Goal: Book appointment/travel/reservation

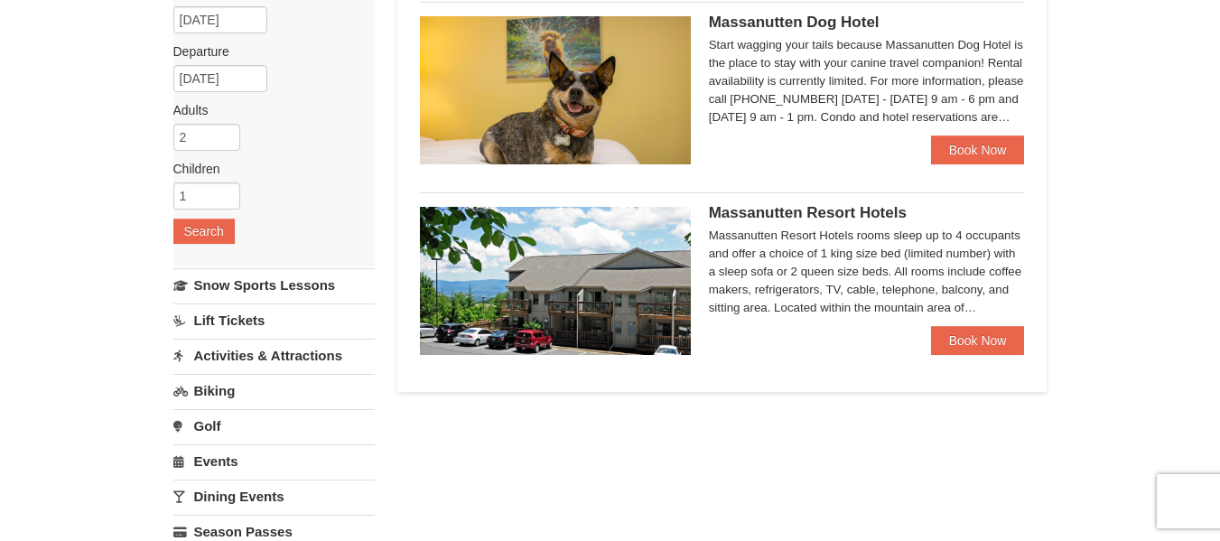
scroll to position [181, 0]
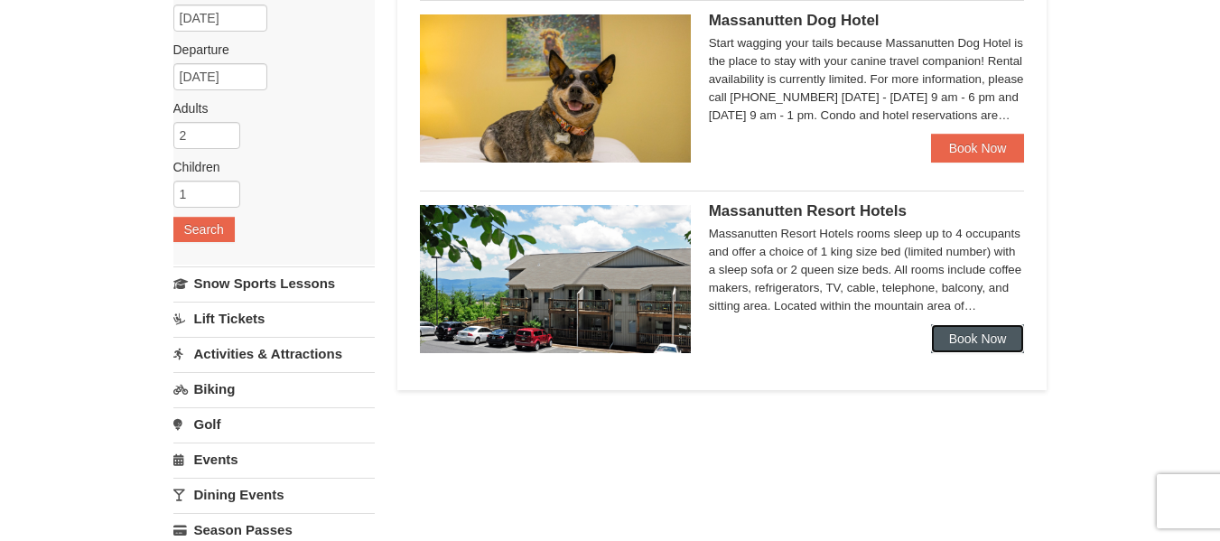
click at [963, 336] on link "Book Now" at bounding box center [978, 338] width 94 height 29
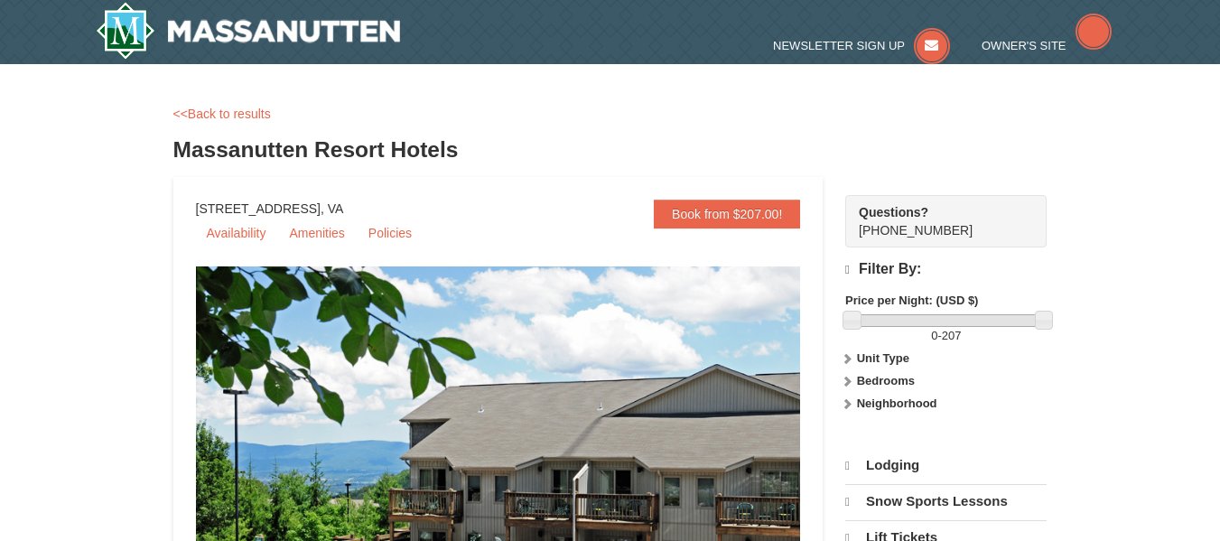
select select "9"
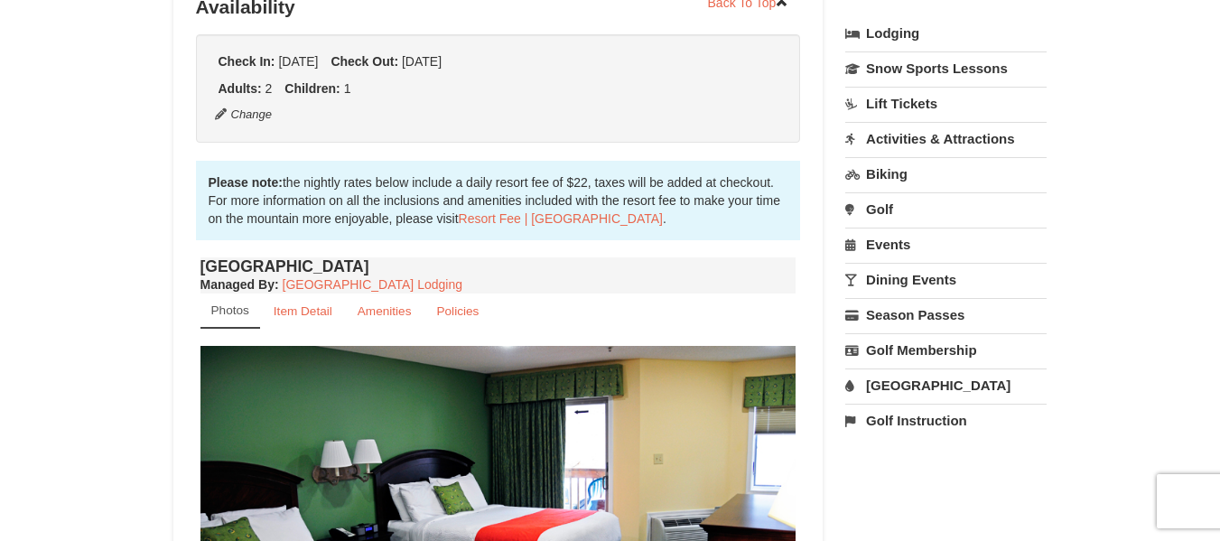
scroll to position [433, 0]
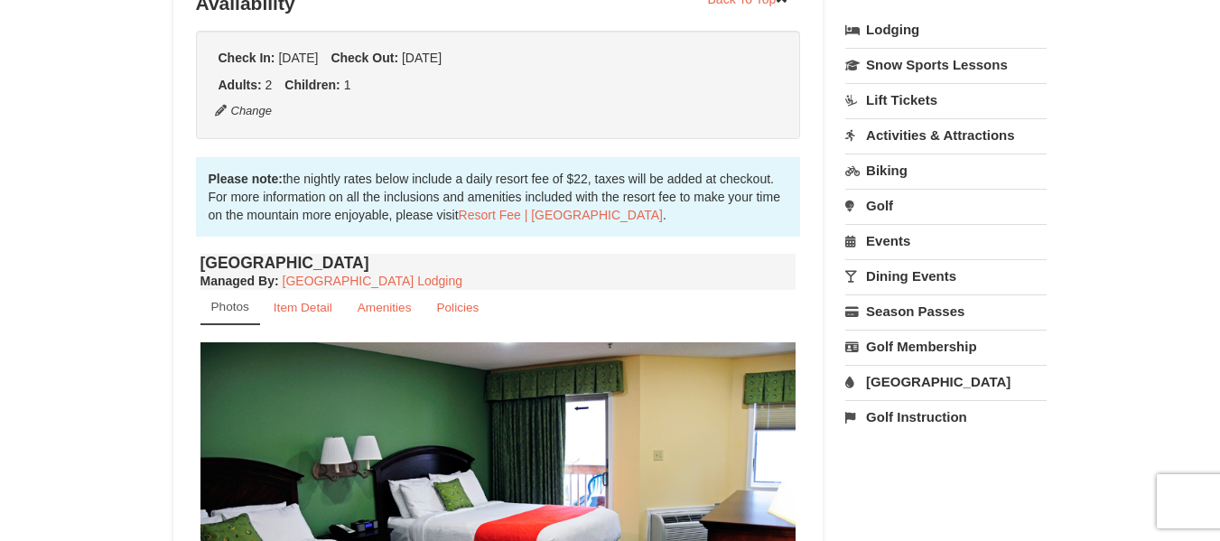
click at [916, 383] on link "[GEOGRAPHIC_DATA]" at bounding box center [945, 381] width 201 height 33
click at [869, 489] on button "Search" at bounding box center [875, 495] width 61 height 25
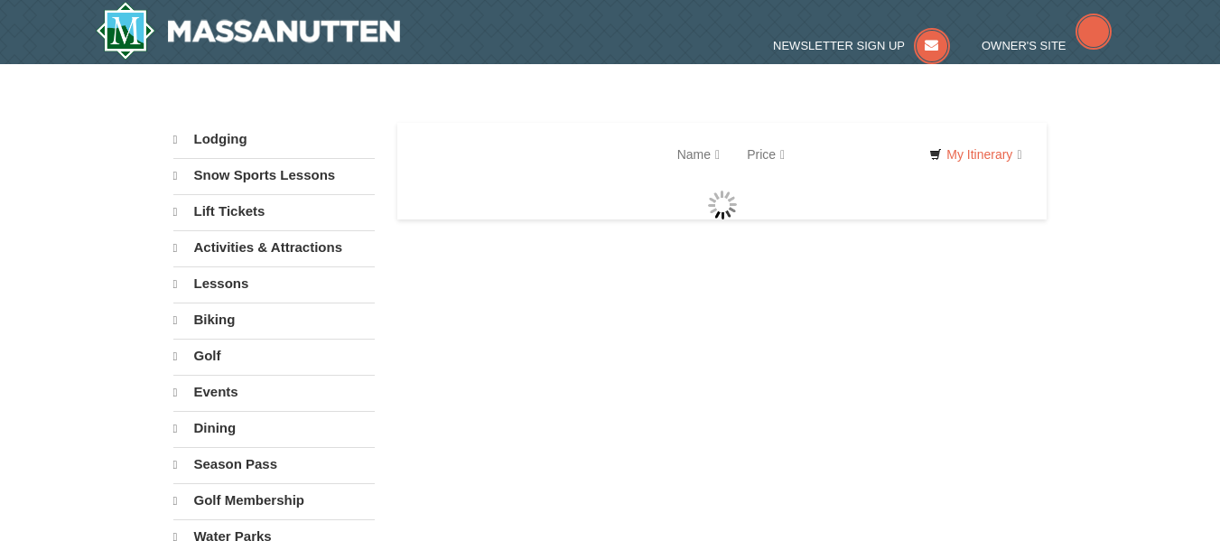
select select "9"
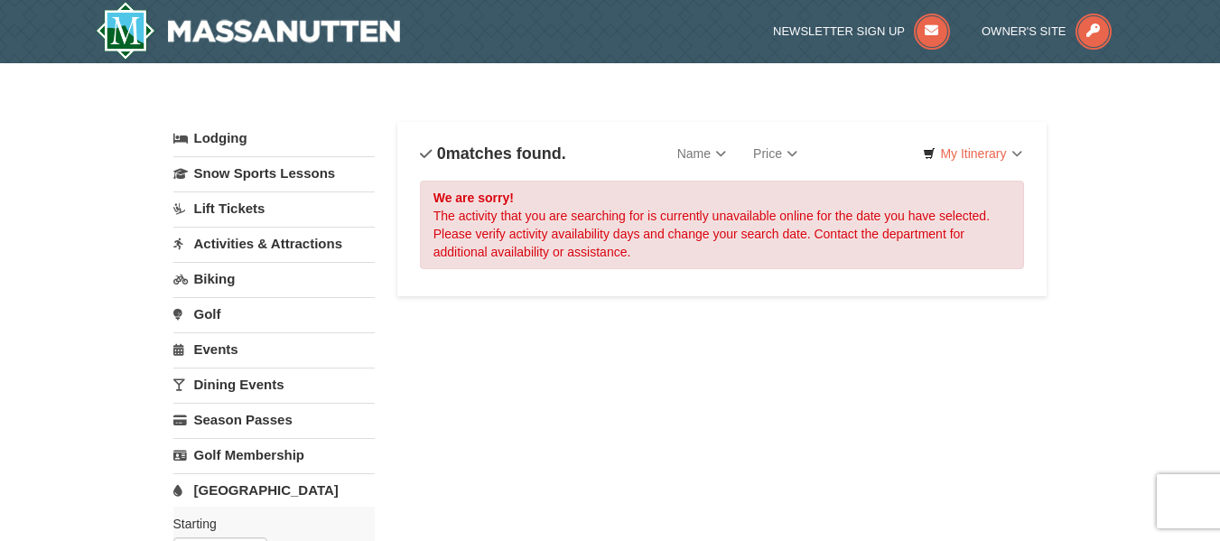
click at [254, 251] on link "Activities & Attractions" at bounding box center [273, 243] width 201 height 33
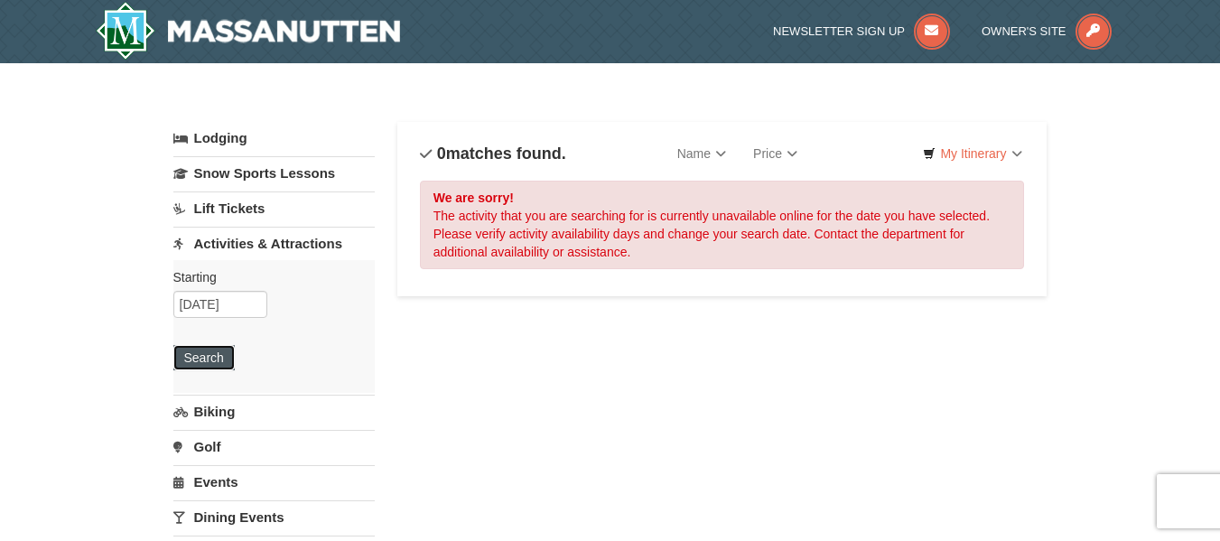
click at [209, 361] on button "Search" at bounding box center [203, 357] width 61 height 25
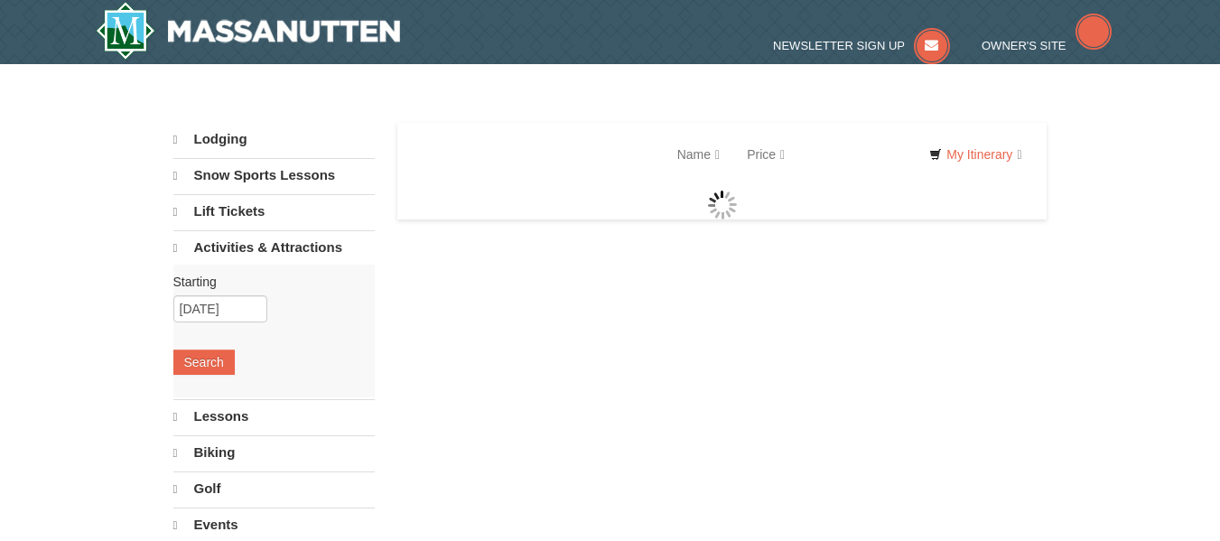
select select "9"
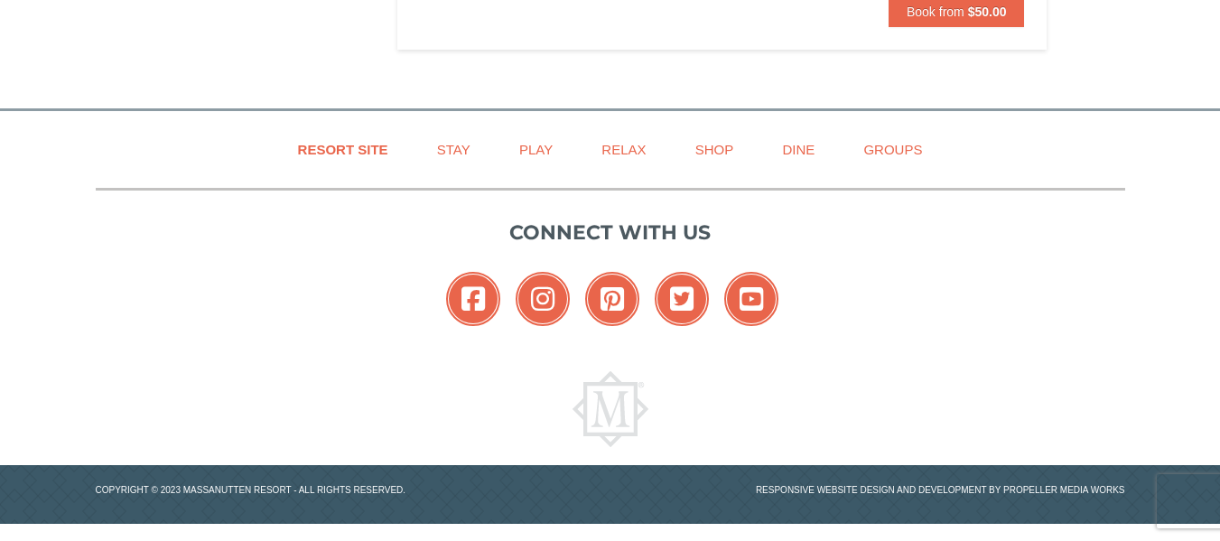
scroll to position [3657, 0]
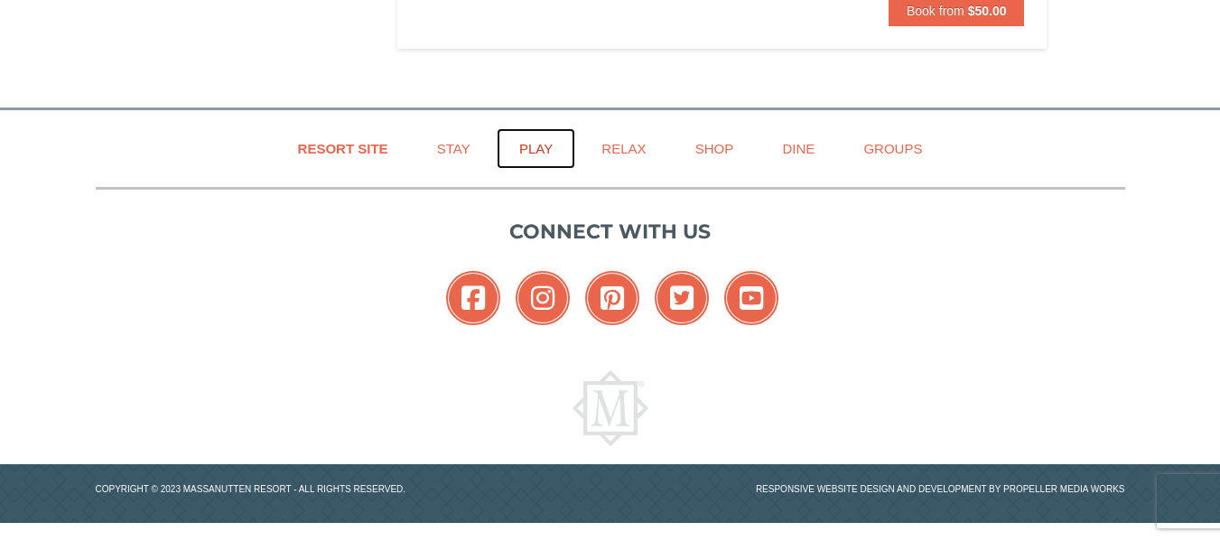
click at [538, 144] on link "Play" at bounding box center [536, 148] width 79 height 41
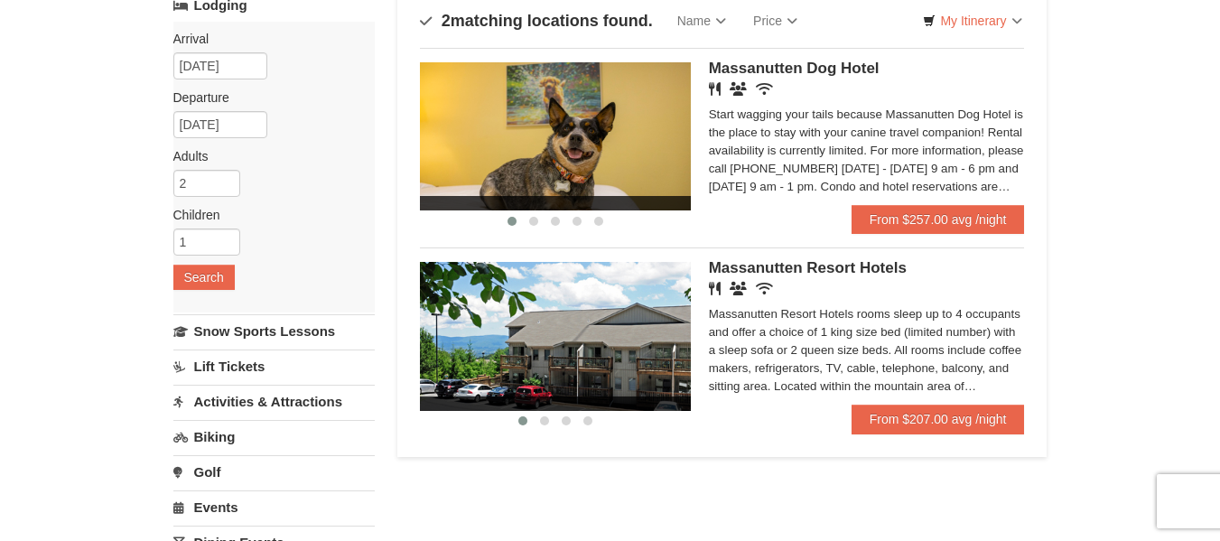
scroll to position [144, 0]
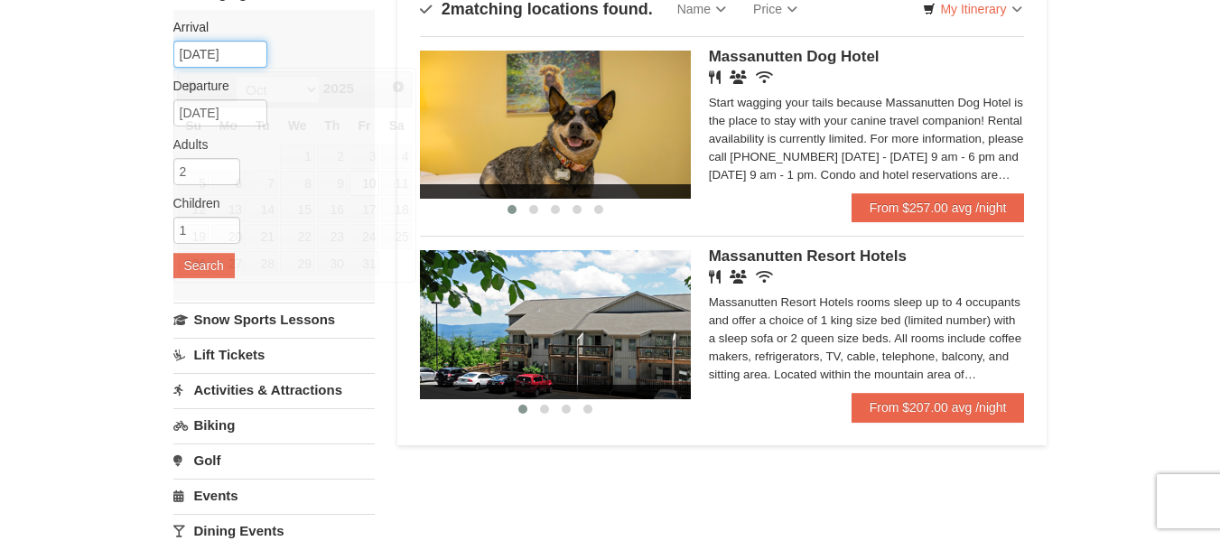
click at [250, 52] on input "10/10/2025" at bounding box center [220, 54] width 94 height 27
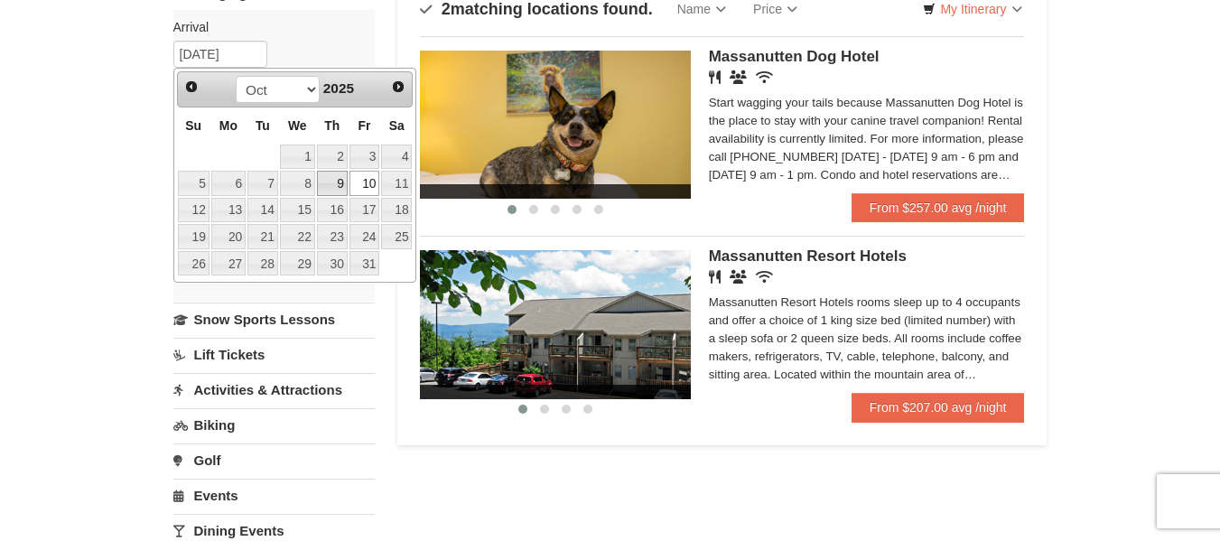
click at [340, 175] on link "9" at bounding box center [332, 183] width 31 height 25
type input "[DATE]"
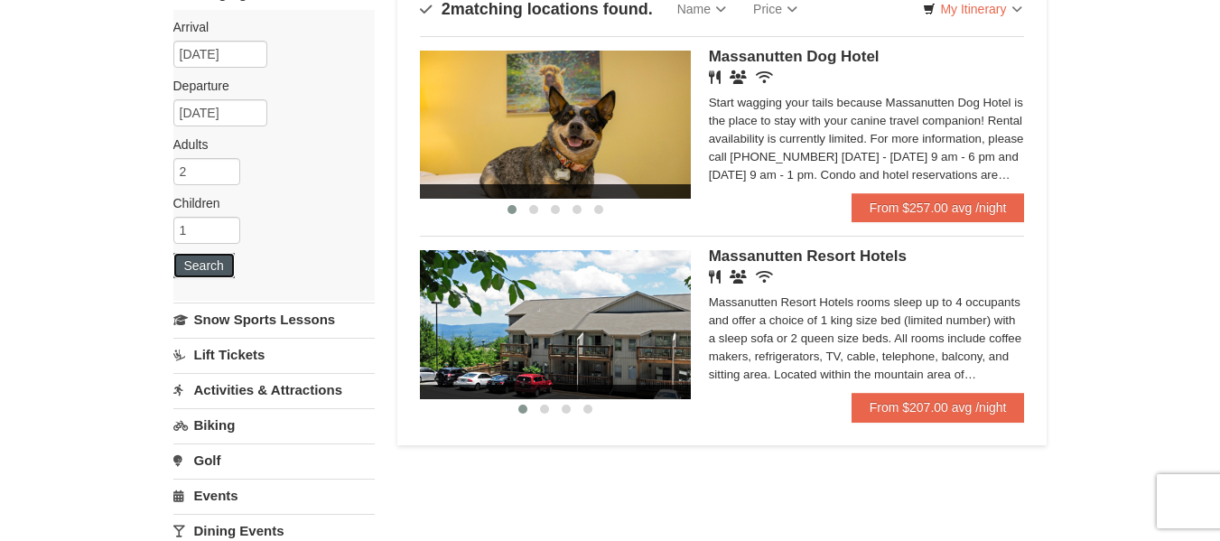
click at [211, 259] on button "Search" at bounding box center [203, 265] width 61 height 25
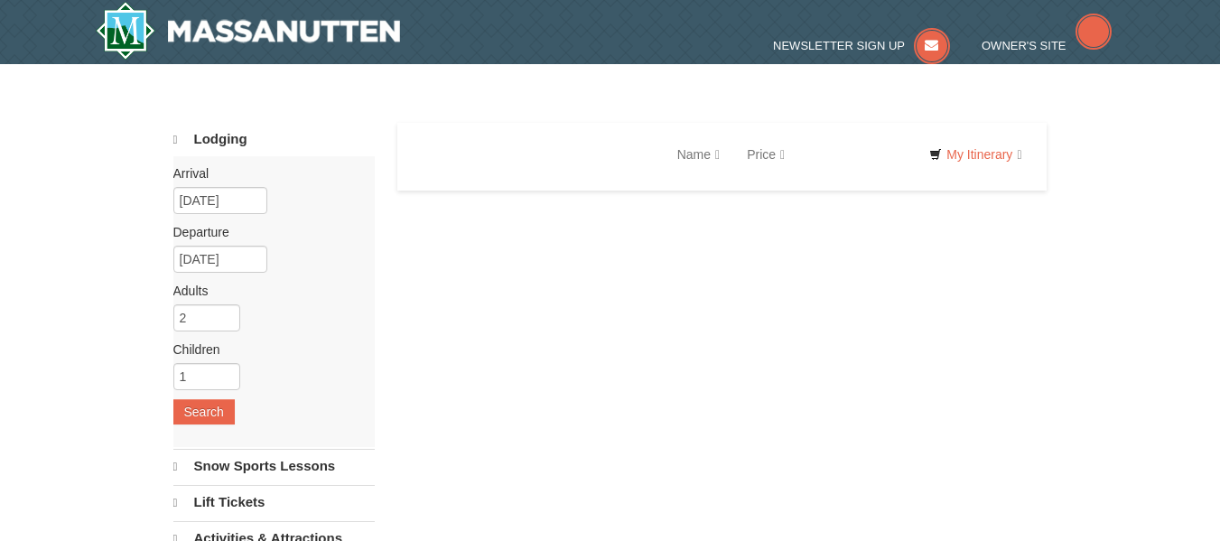
select select "9"
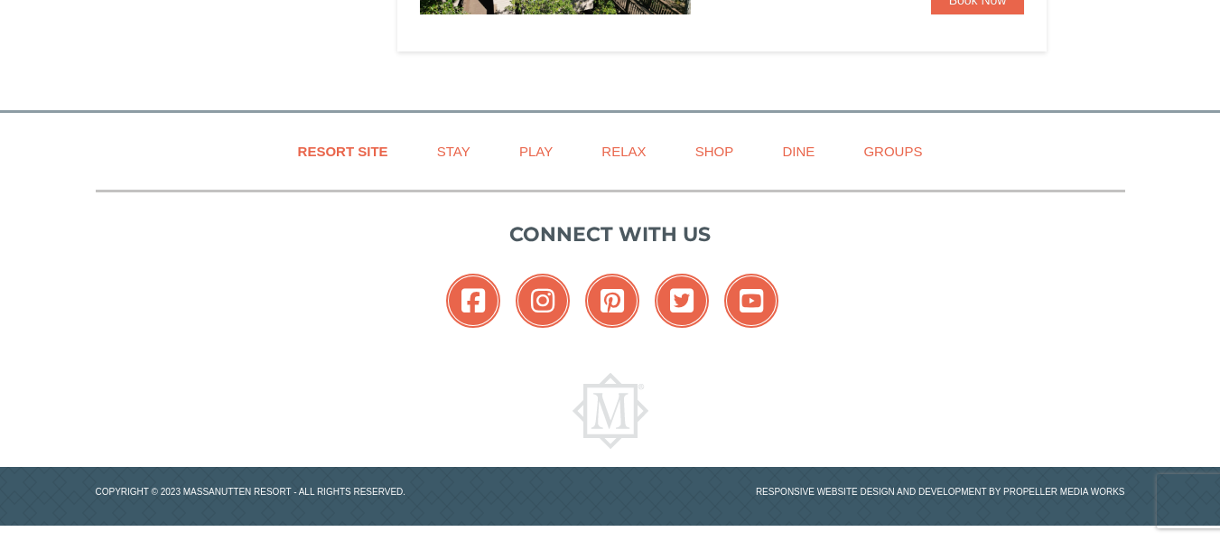
scroll to position [1474, 0]
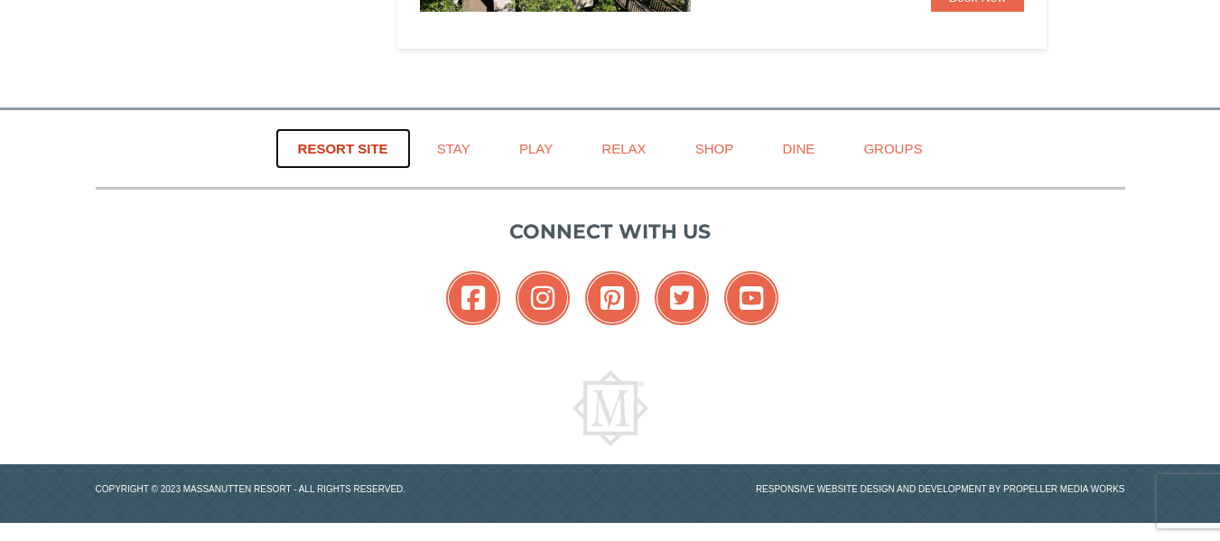
click at [344, 144] on link "Resort Site" at bounding box center [342, 148] width 135 height 41
